Goal: Task Accomplishment & Management: Use online tool/utility

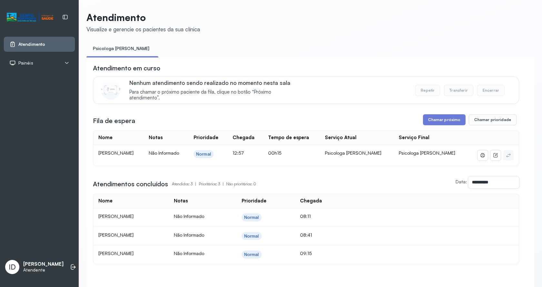
click at [446, 128] on div "**********" at bounding box center [306, 164] width 426 height 200
click at [446, 121] on button "Chamar próximo" at bounding box center [444, 119] width 43 height 11
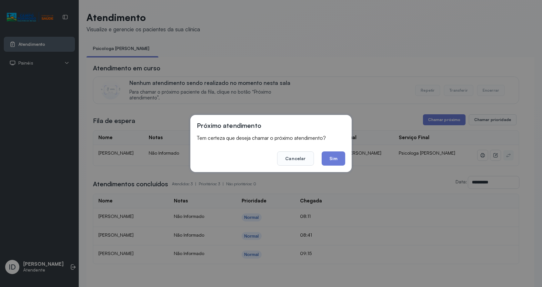
click at [349, 160] on div "Próximo atendimento Tem certeza que deseja chamar o próximo atendimento? Cancel…" at bounding box center [270, 143] width 161 height 57
click at [338, 158] on button "Sim" at bounding box center [334, 158] width 24 height 14
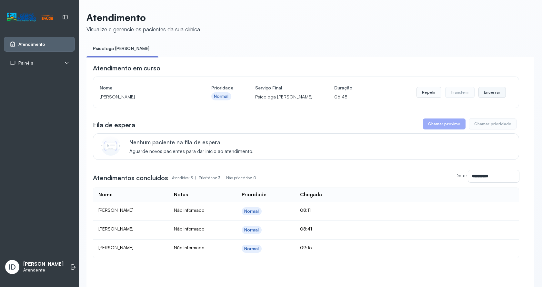
click at [488, 98] on button "Encerrar" at bounding box center [492, 92] width 27 height 11
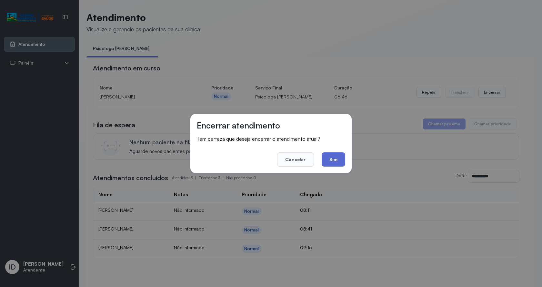
click at [332, 162] on button "Sim" at bounding box center [334, 159] width 24 height 14
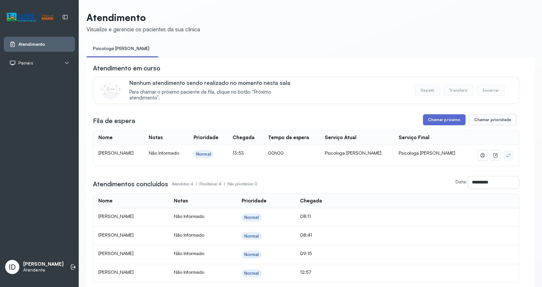
click at [438, 118] on button "Chamar próximo" at bounding box center [444, 119] width 43 height 11
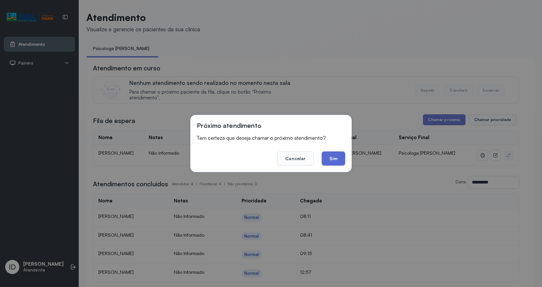
drag, startPoint x: 331, startPoint y: 157, endPoint x: 287, endPoint y: 127, distance: 53.1
click at [330, 157] on button "Sim" at bounding box center [334, 158] width 24 height 14
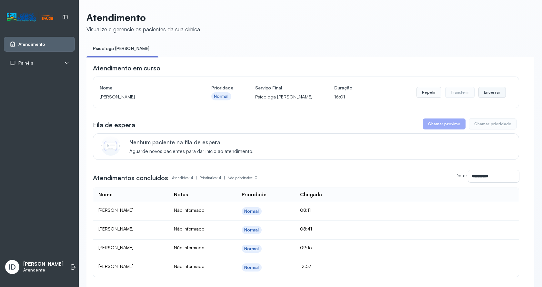
click at [493, 95] on button "Encerrar" at bounding box center [492, 92] width 27 height 11
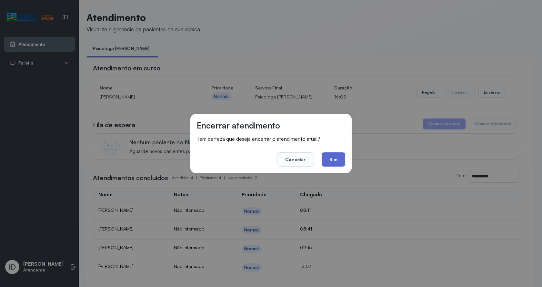
click at [322, 159] on button "Sim" at bounding box center [334, 159] width 24 height 14
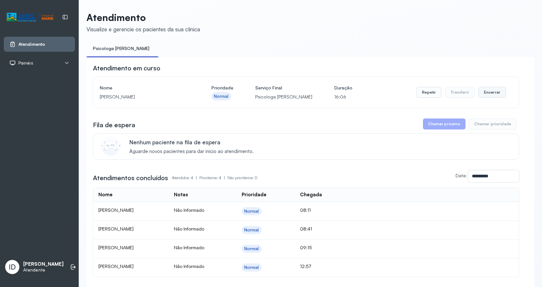
click at [489, 92] on button "Encerrar" at bounding box center [492, 92] width 27 height 11
